Goal: Find specific page/section

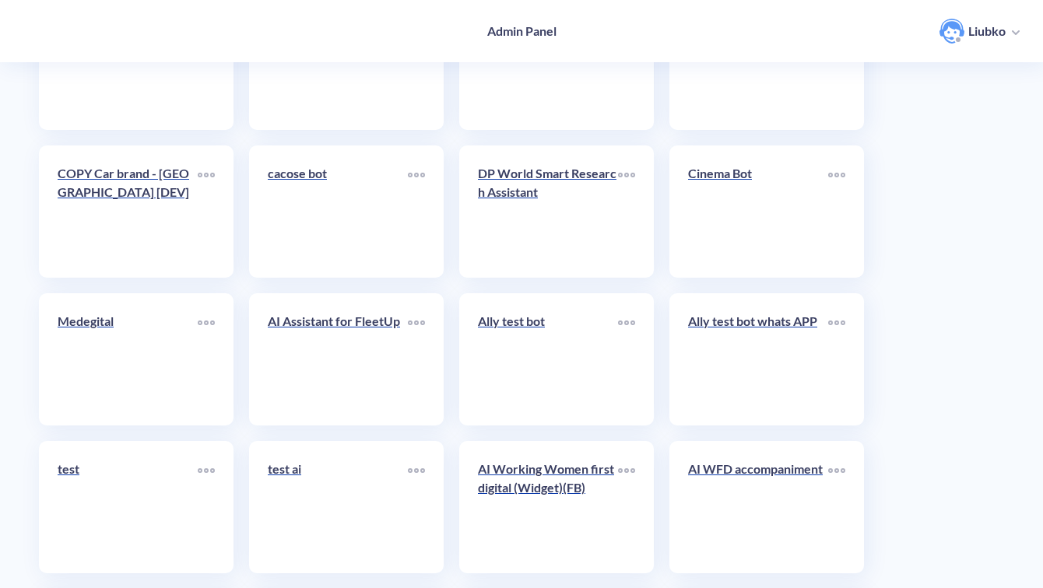
scroll to position [5520, 0]
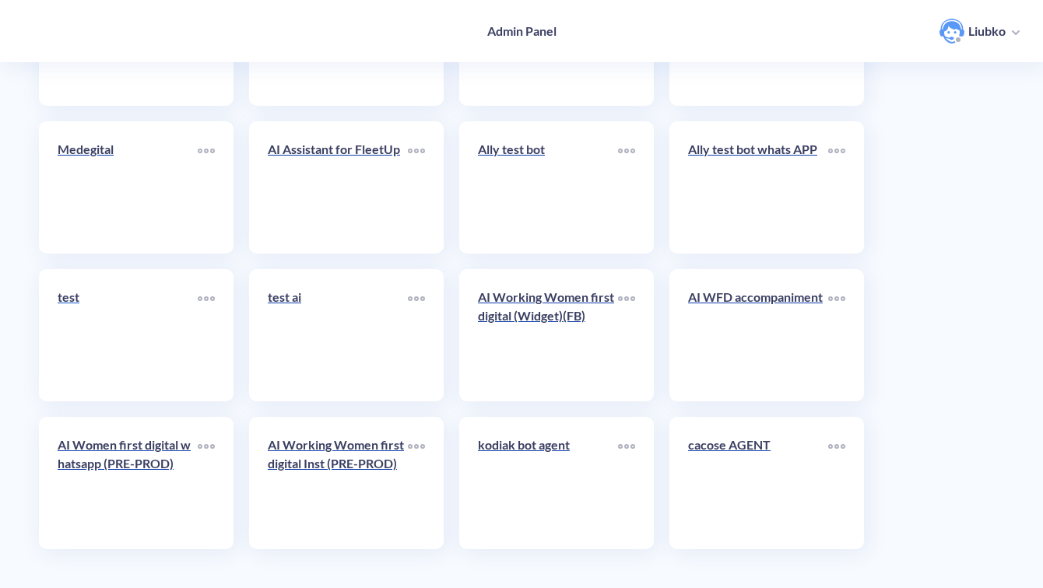
click at [143, 357] on link "test" at bounding box center [128, 335] width 140 height 95
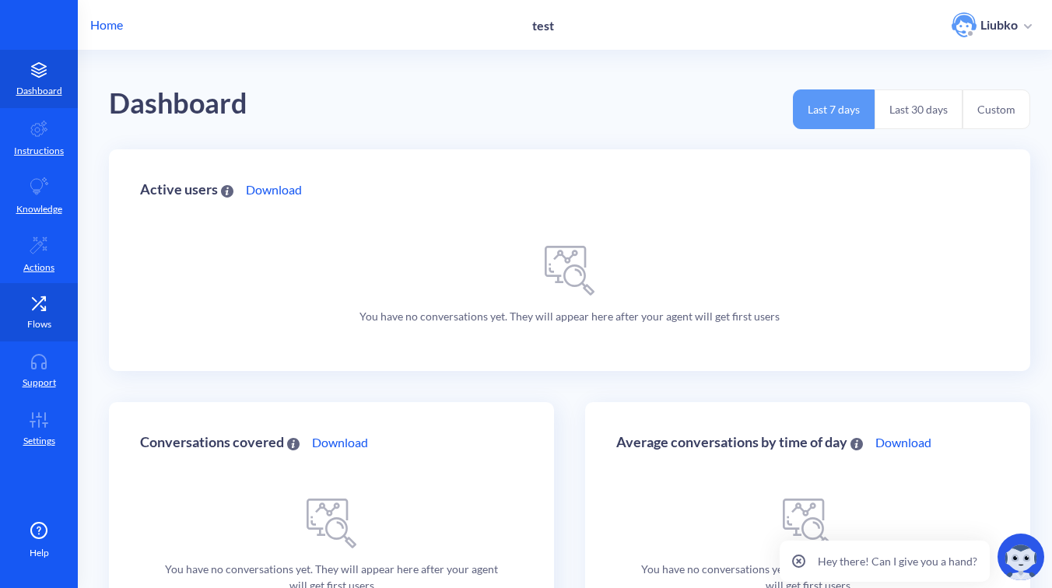
click at [61, 307] on link "Flows" at bounding box center [39, 312] width 78 height 58
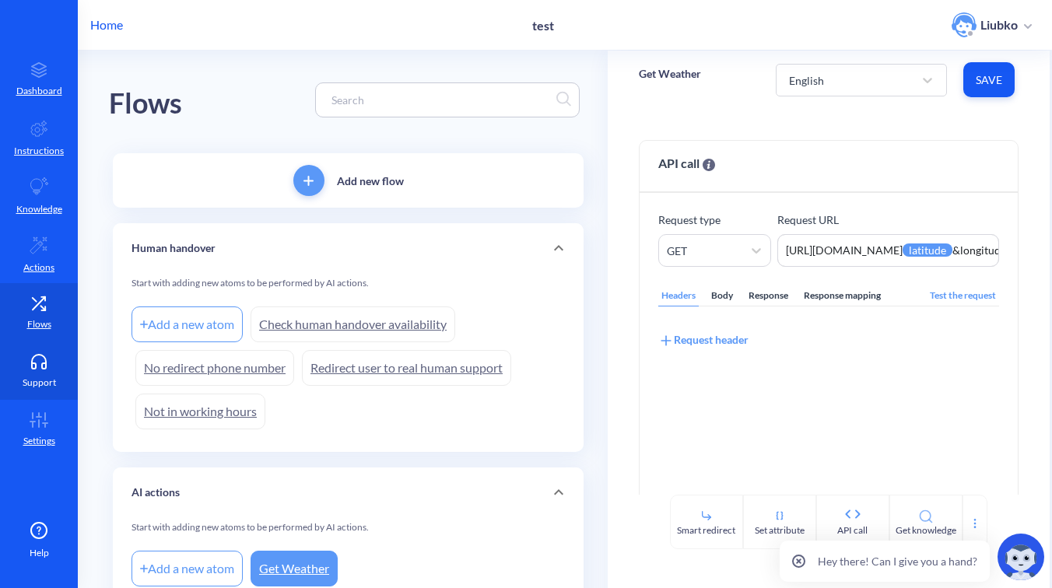
click at [44, 380] on p "Support" at bounding box center [39, 383] width 33 height 14
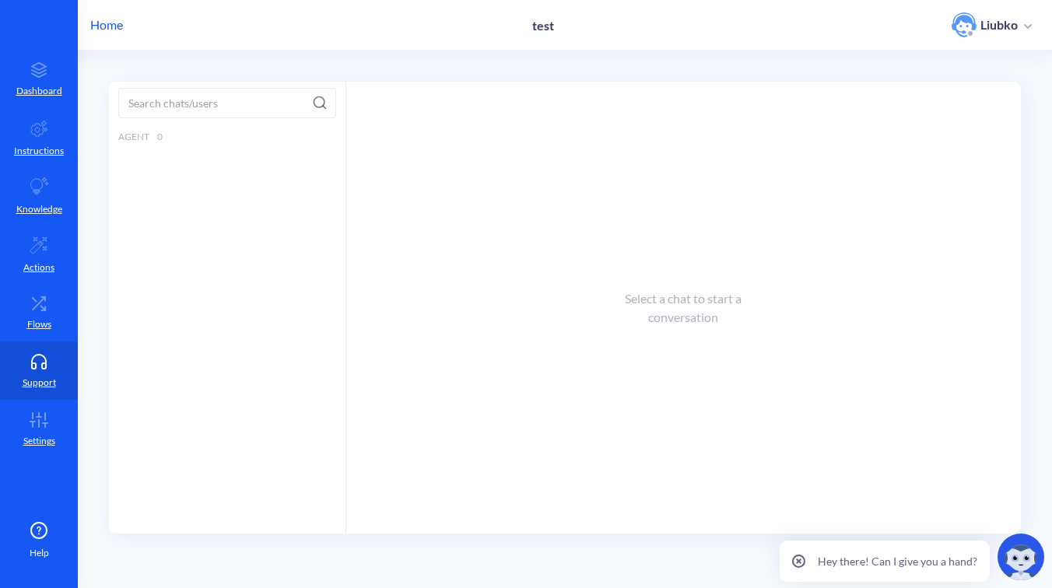
click at [116, 16] on p "Home" at bounding box center [106, 25] width 33 height 19
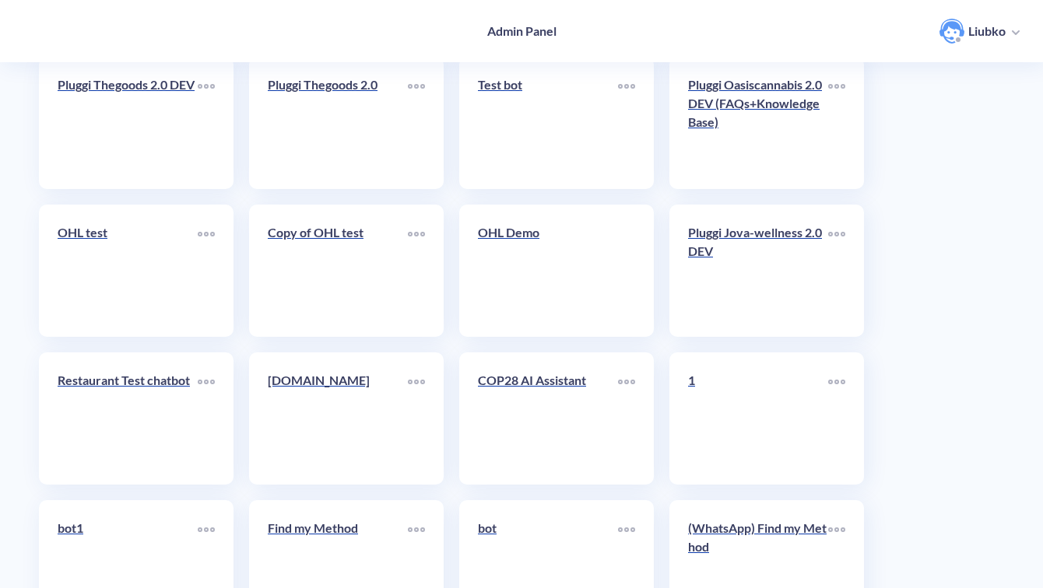
scroll to position [5520, 0]
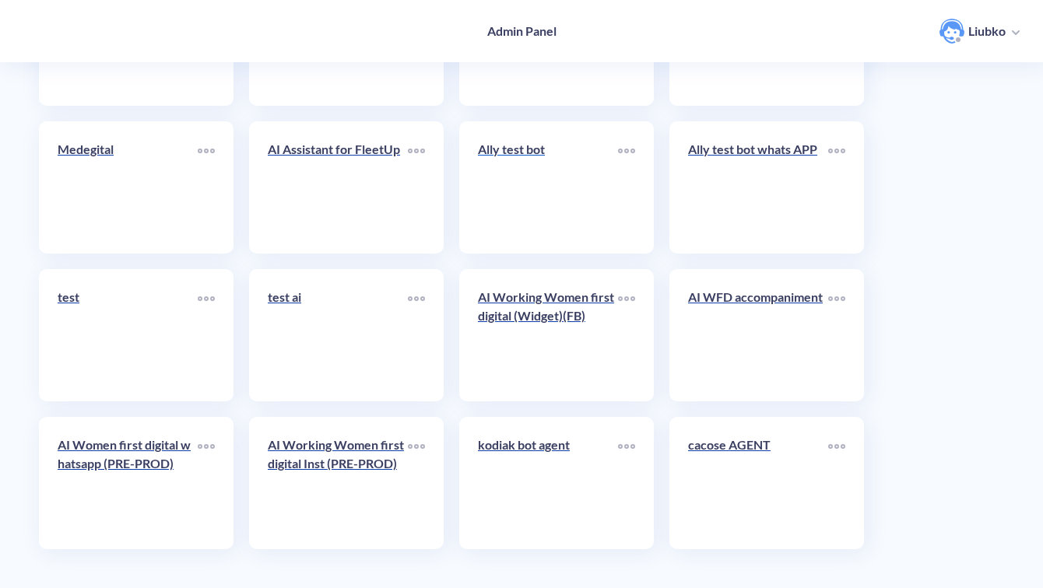
click at [520, 204] on link "Ally test bot" at bounding box center [548, 187] width 140 height 95
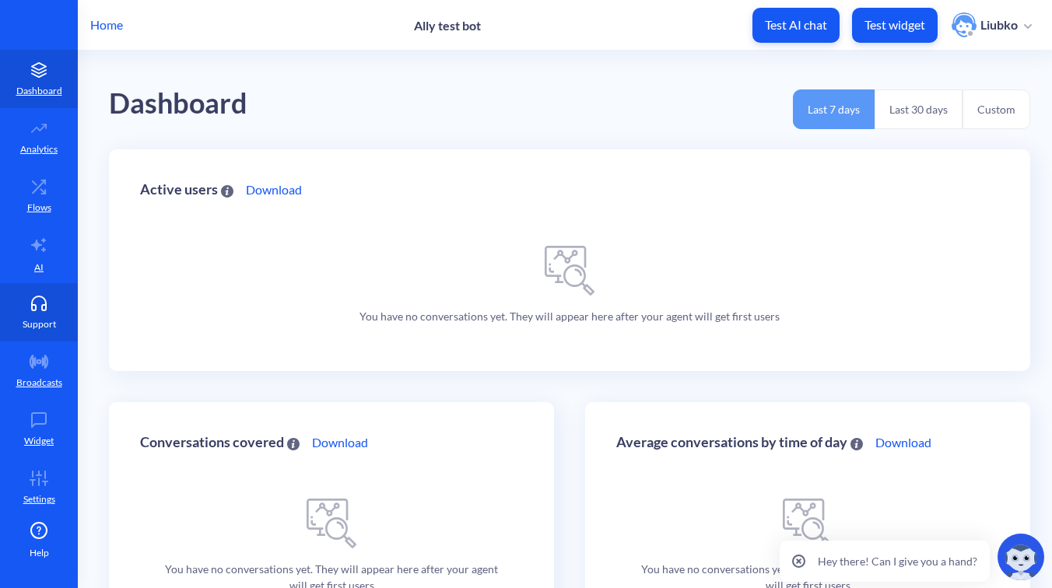
click at [33, 334] on link "Support" at bounding box center [39, 312] width 78 height 58
